Goal: Transaction & Acquisition: Purchase product/service

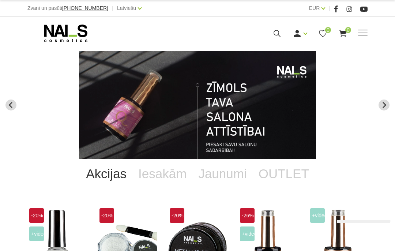
click at [233, 177] on link "Jaunumi" at bounding box center [222, 173] width 60 height 29
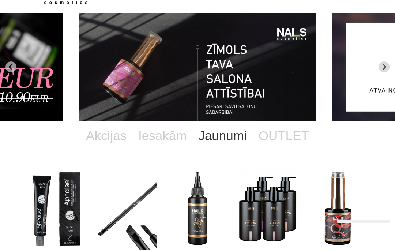
scroll to position [111, 0]
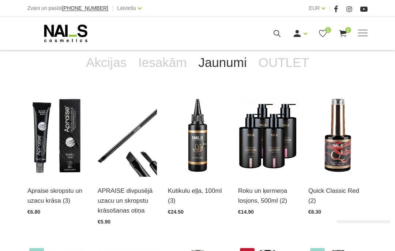
click at [331, 138] on img at bounding box center [337, 136] width 59 height 82
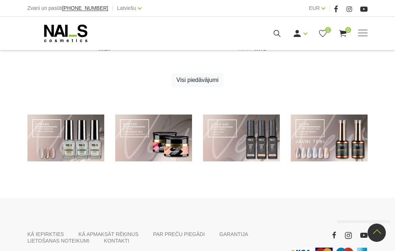
scroll to position [438, 0]
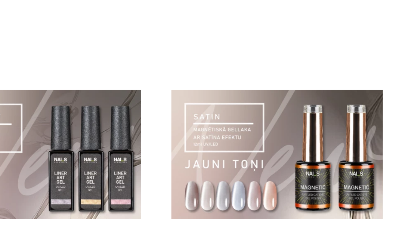
click at [291, 112] on link at bounding box center [329, 135] width 77 height 47
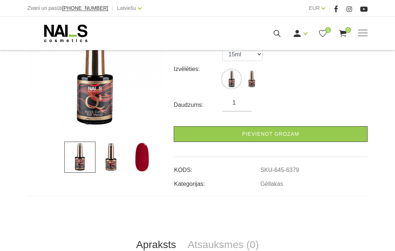
scroll to position [139, 0]
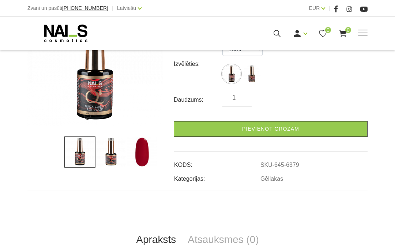
click at [259, 69] on img at bounding box center [251, 74] width 18 height 18
select select "6379"
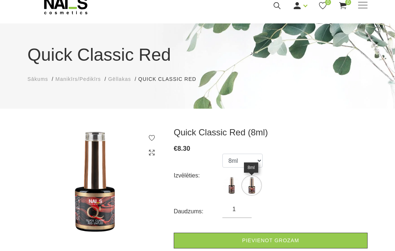
scroll to position [0, 0]
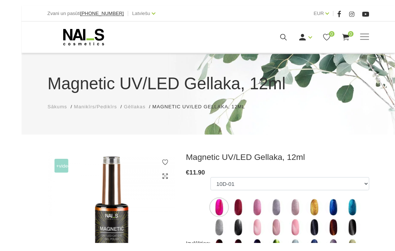
scroll to position [82, 0]
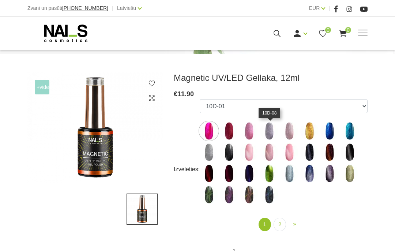
click at [270, 130] on img at bounding box center [269, 131] width 18 height 18
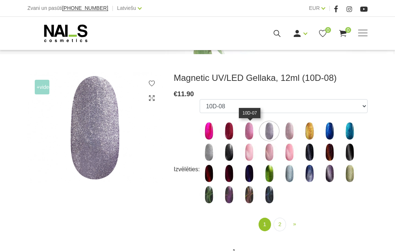
click at [253, 127] on img at bounding box center [249, 131] width 18 height 18
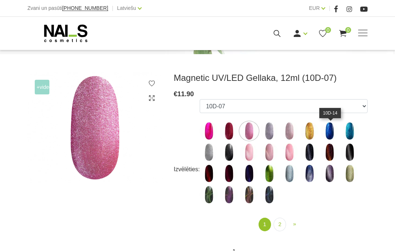
click at [332, 135] on img at bounding box center [329, 131] width 18 height 18
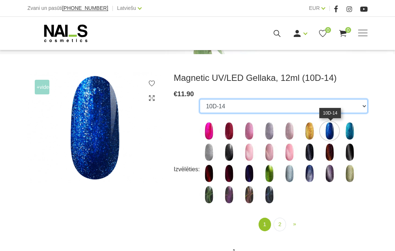
click at [304, 104] on select "10D-01 10D-04 10D-07 10D-08 10D-09 10D-13 10D-14 10D-15 10D-19 10D-20 607 614 6…" at bounding box center [284, 106] width 168 height 14
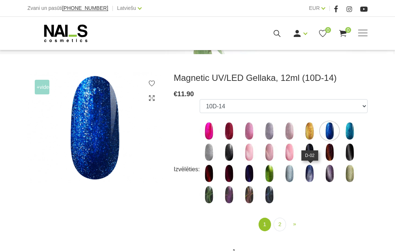
click at [313, 173] on img at bounding box center [309, 173] width 18 height 18
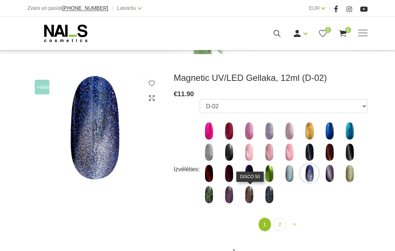
click at [258, 191] on img at bounding box center [249, 194] width 18 height 18
select select "5591"
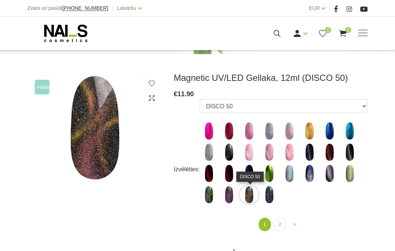
click at [283, 224] on link "2" at bounding box center [280, 225] width 12 height 14
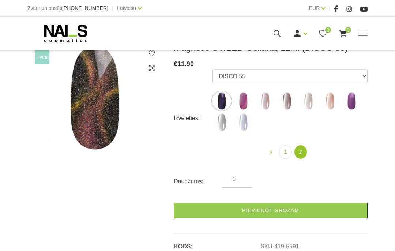
click at [246, 102] on img at bounding box center [243, 101] width 18 height 18
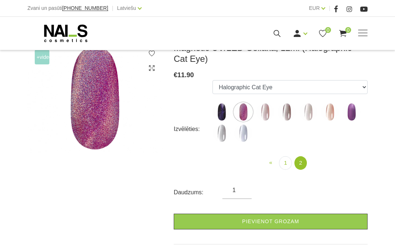
click at [248, 136] on img at bounding box center [243, 133] width 18 height 18
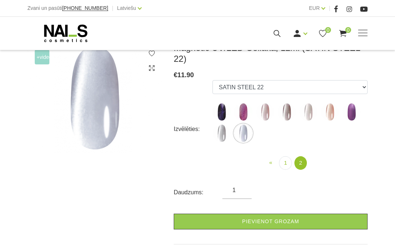
click at [267, 103] on img at bounding box center [265, 112] width 18 height 18
select select "6299"
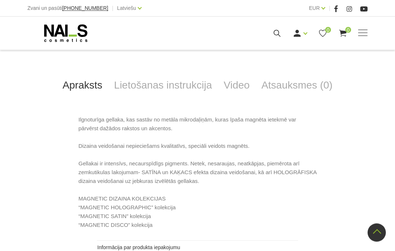
scroll to position [358, 0]
click at [362, 34] on span at bounding box center [363, 33] width 10 height 7
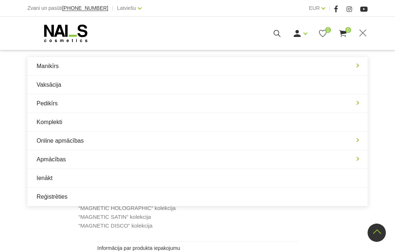
click at [362, 67] on link "Manikīrs" at bounding box center [197, 66] width 340 height 18
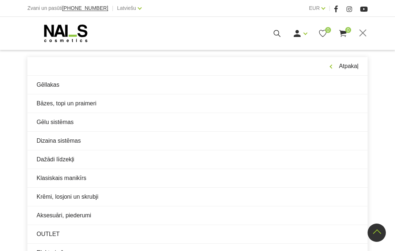
click at [342, 87] on link "Gēllakas" at bounding box center [197, 85] width 340 height 18
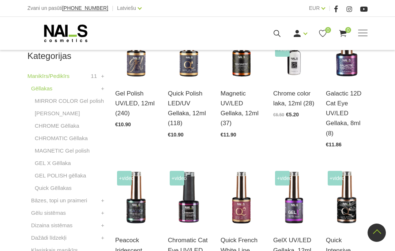
scroll to position [229, 0]
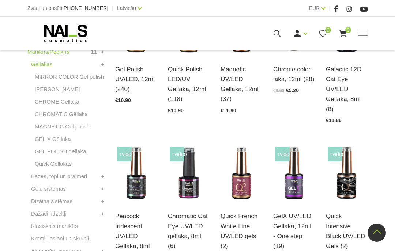
click at [192, 207] on div "Chromatic Cat Eye UV/LED gellaka, 8ml (6) Atvērt un izvēlēties €12.33" at bounding box center [189, 231] width 42 height 58
click at [185, 223] on link "Atvērt un izvēlēties" at bounding box center [189, 233] width 42 height 20
